Goal: Navigation & Orientation: Find specific page/section

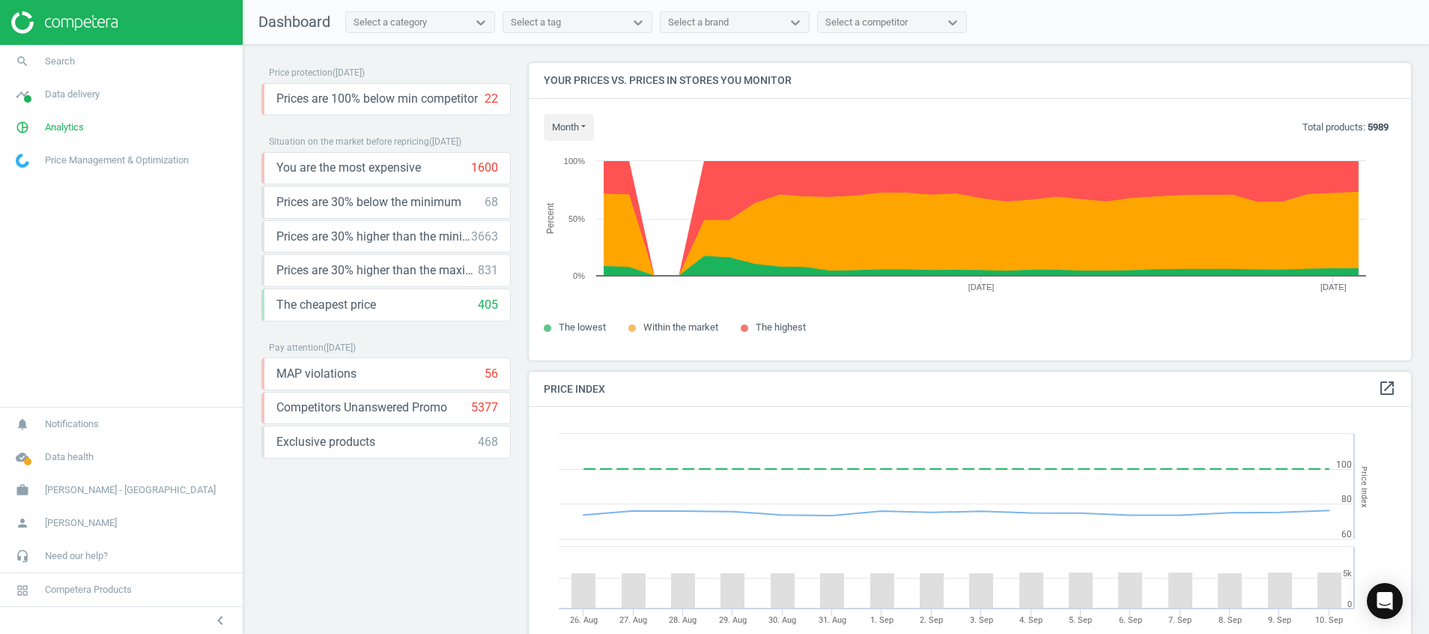
scroll to position [380, 900]
click at [19, 455] on icon "cloud_done" at bounding box center [22, 457] width 28 height 28
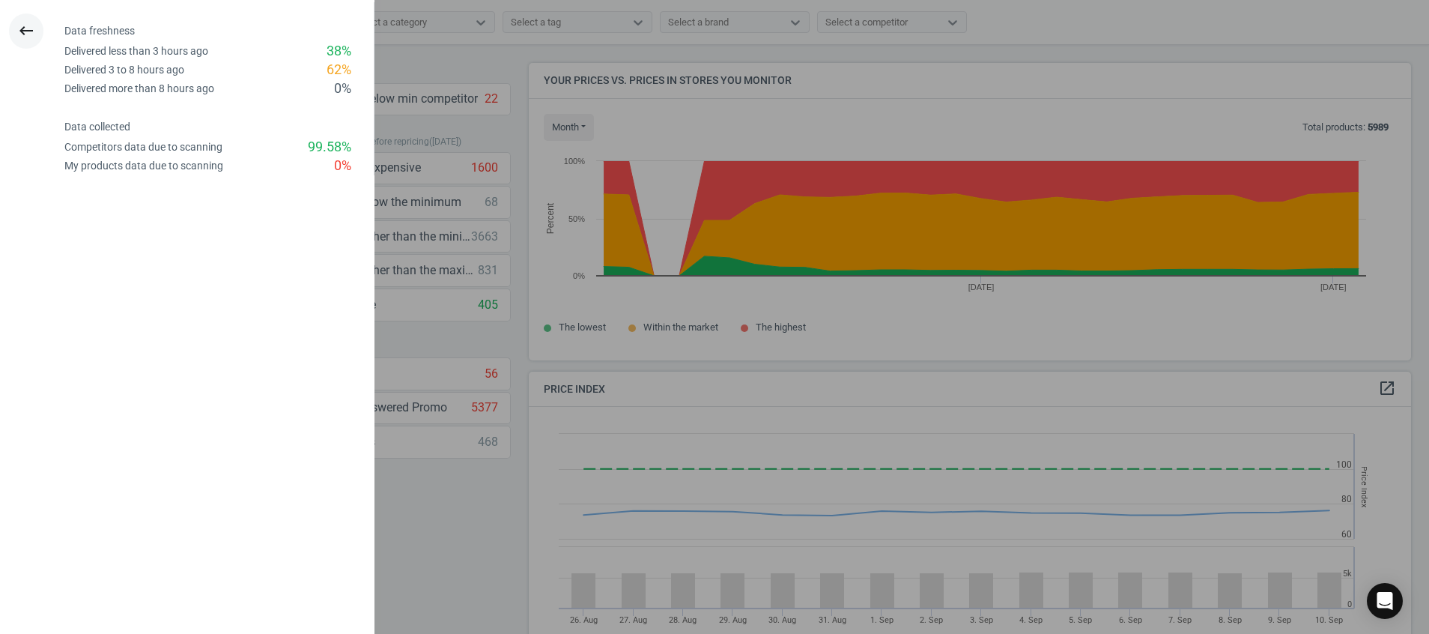
click at [24, 32] on icon "keyboard_backspace" at bounding box center [26, 31] width 18 height 18
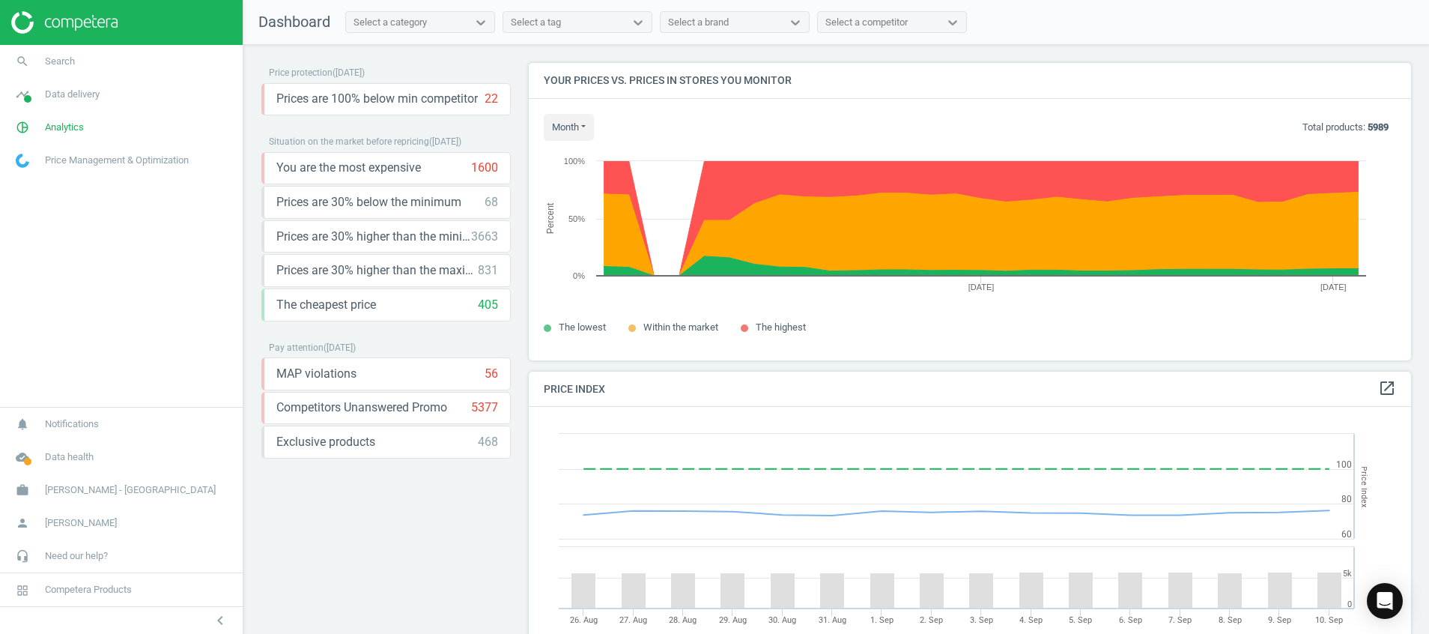
click at [94, 30] on img at bounding box center [64, 22] width 106 height 22
